Goal: Check status

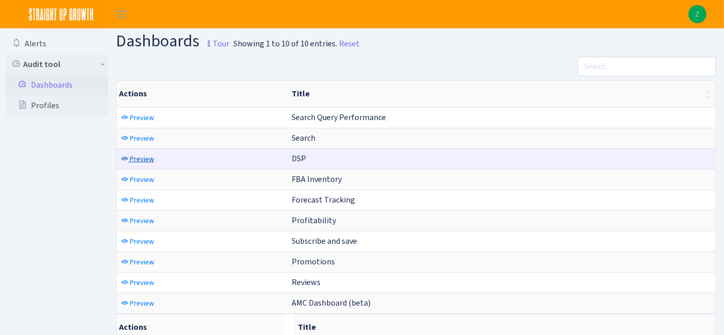
click at [147, 157] on span "Preview" at bounding box center [142, 159] width 24 height 10
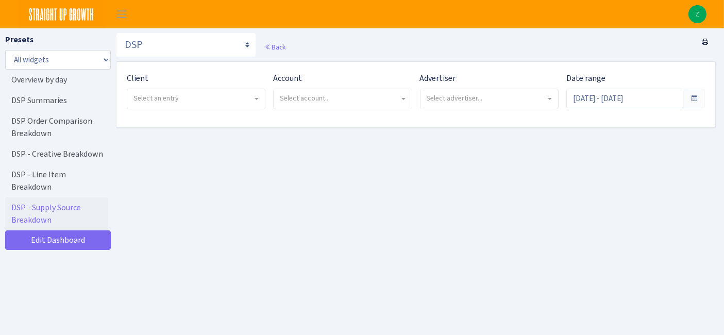
click at [221, 102] on span "Select an entry" at bounding box center [192, 98] width 119 height 10
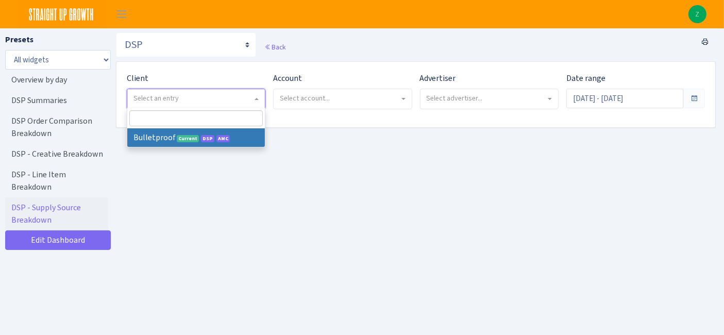
select select "409"
select select
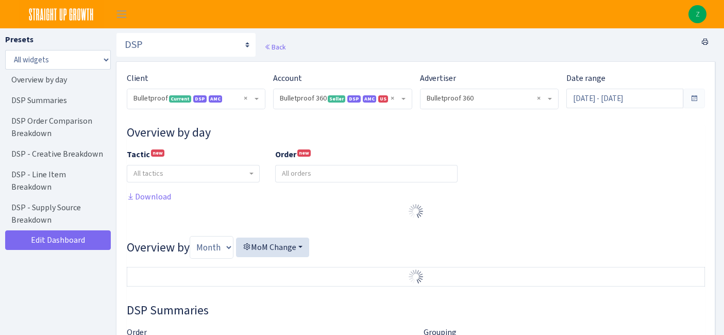
select select "3235730245795869"
select select "2888625790301"
select select
click at [639, 100] on input "[DATE] - [DATE]" at bounding box center [624, 99] width 117 height 20
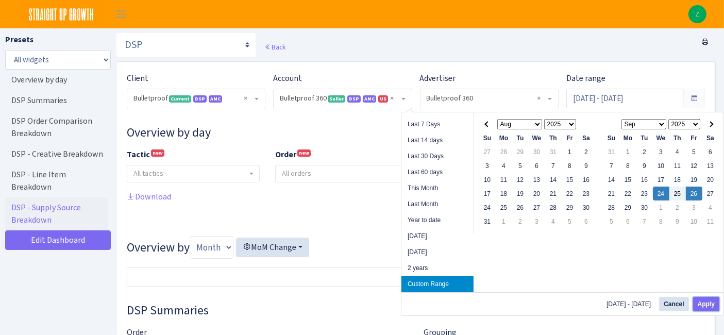
click at [702, 303] on button "Apply" at bounding box center [706, 304] width 26 height 14
type input "[DATE] - [DATE]"
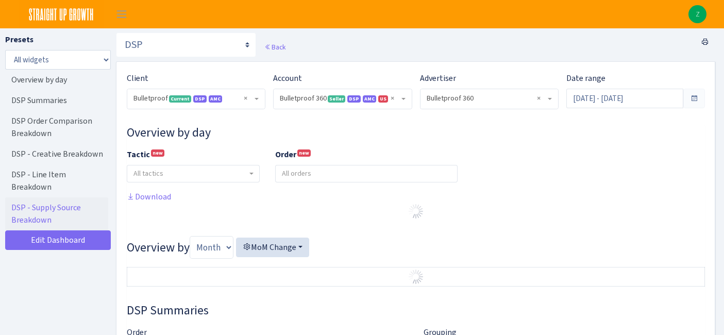
select select "3235730245795869"
select select "2888625790301"
select select
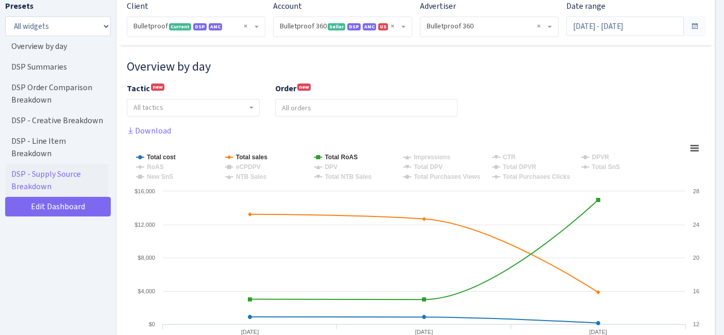
scroll to position [172, 0]
